Goal: Download file/media

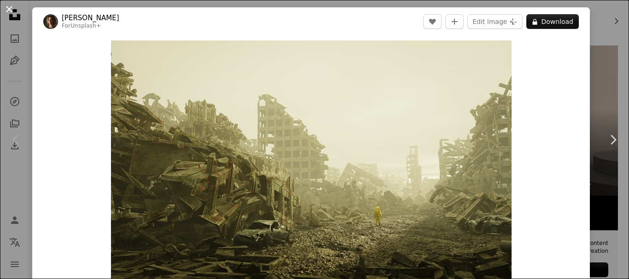
click at [15, 12] on button "An X shape" at bounding box center [9, 9] width 11 height 11
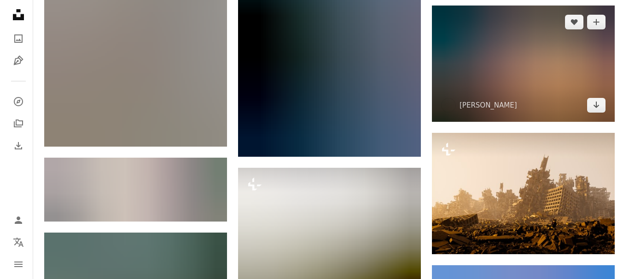
scroll to position [874, 0]
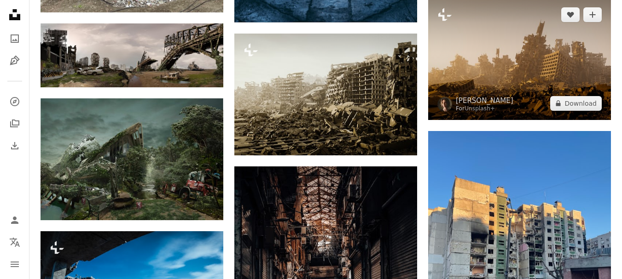
click at [489, 105] on div "For Unsplash+" at bounding box center [485, 108] width 58 height 7
click at [494, 80] on img at bounding box center [519, 58] width 183 height 121
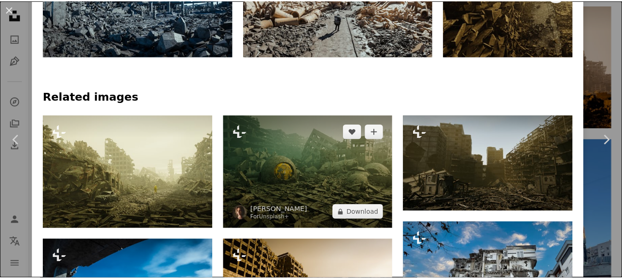
scroll to position [690, 0]
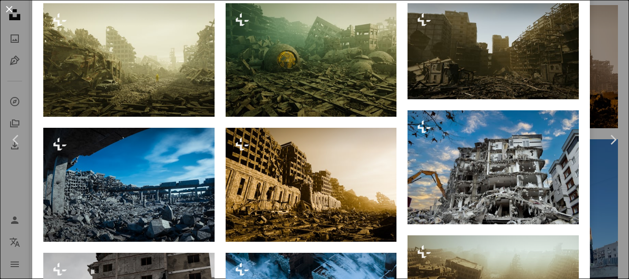
click at [12, 13] on button "An X shape" at bounding box center [9, 9] width 11 height 11
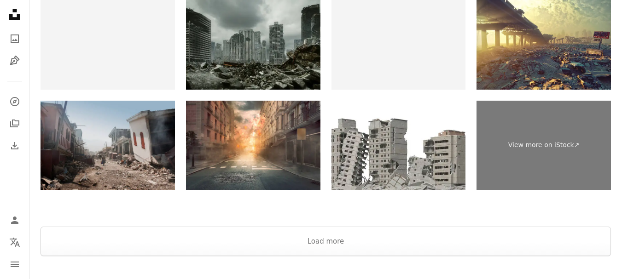
scroll to position [1901, 0]
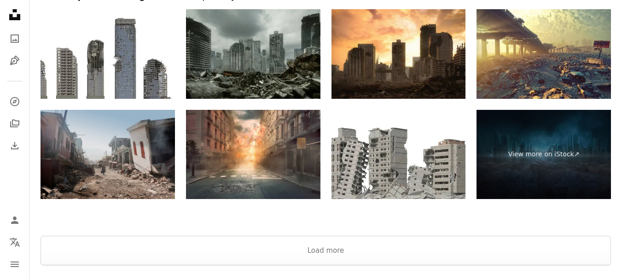
click at [105, 166] on img at bounding box center [107, 155] width 134 height 90
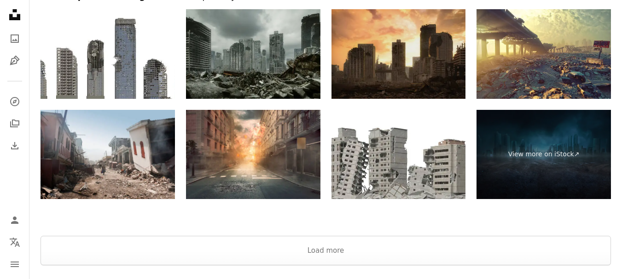
click at [406, 57] on img at bounding box center [398, 54] width 134 height 90
